Goal: Task Accomplishment & Management: Manage account settings

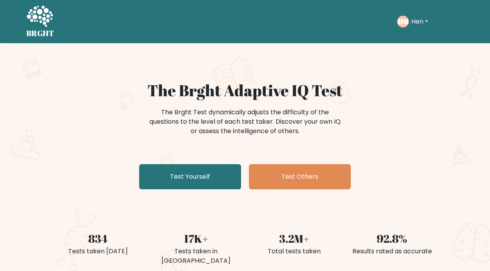
click at [417, 19] on button "Hen" at bounding box center [420, 21] width 22 height 10
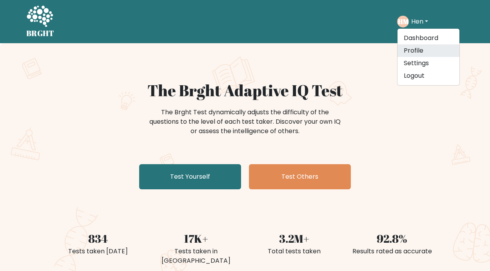
click at [417, 47] on link "Profile" at bounding box center [429, 50] width 62 height 13
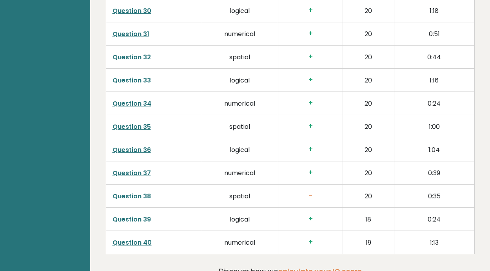
scroll to position [1960, 0]
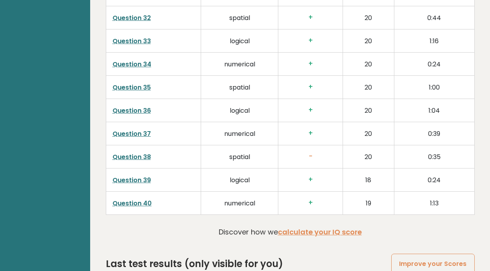
click at [140, 154] on link "Question 38" at bounding box center [132, 156] width 38 height 9
